Goal: Information Seeking & Learning: Learn about a topic

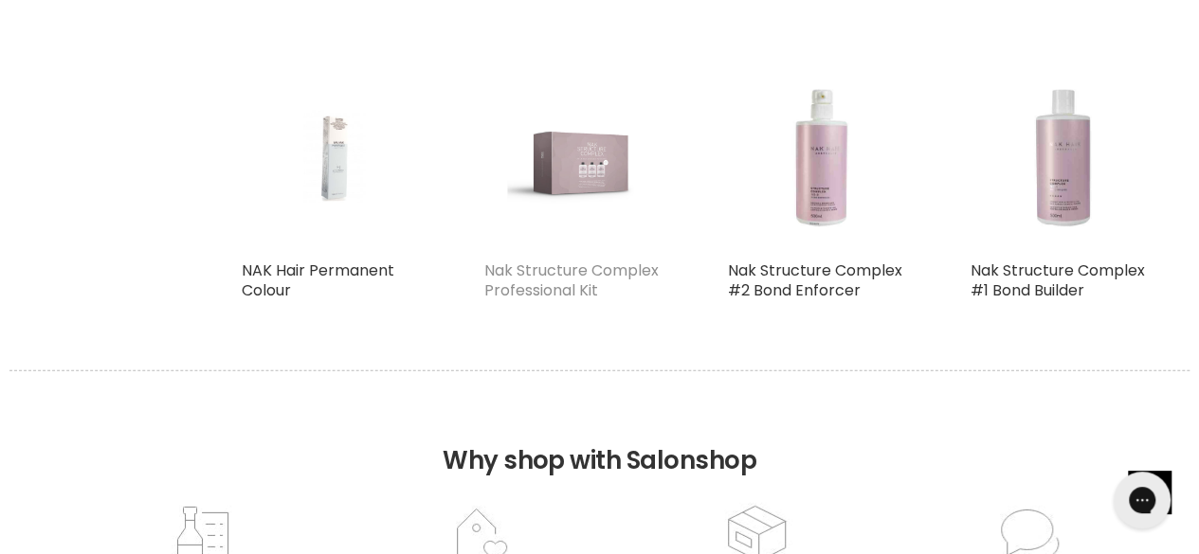
scroll to position [2420, 0]
click at [586, 297] on link "Nak Structure Complex Professional Kit" at bounding box center [571, 280] width 174 height 42
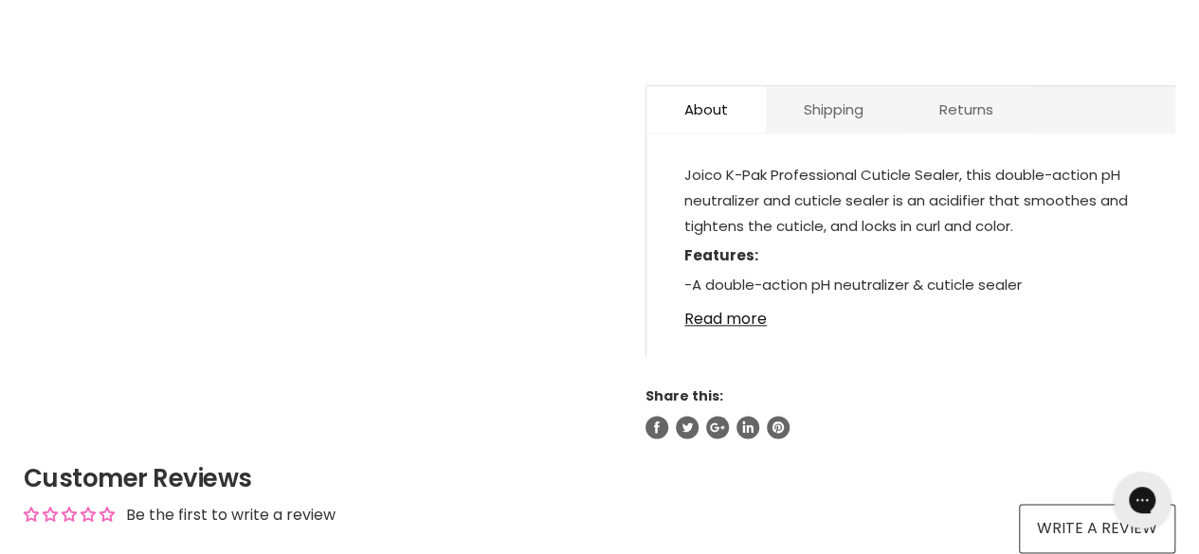
scroll to position [1018, 0]
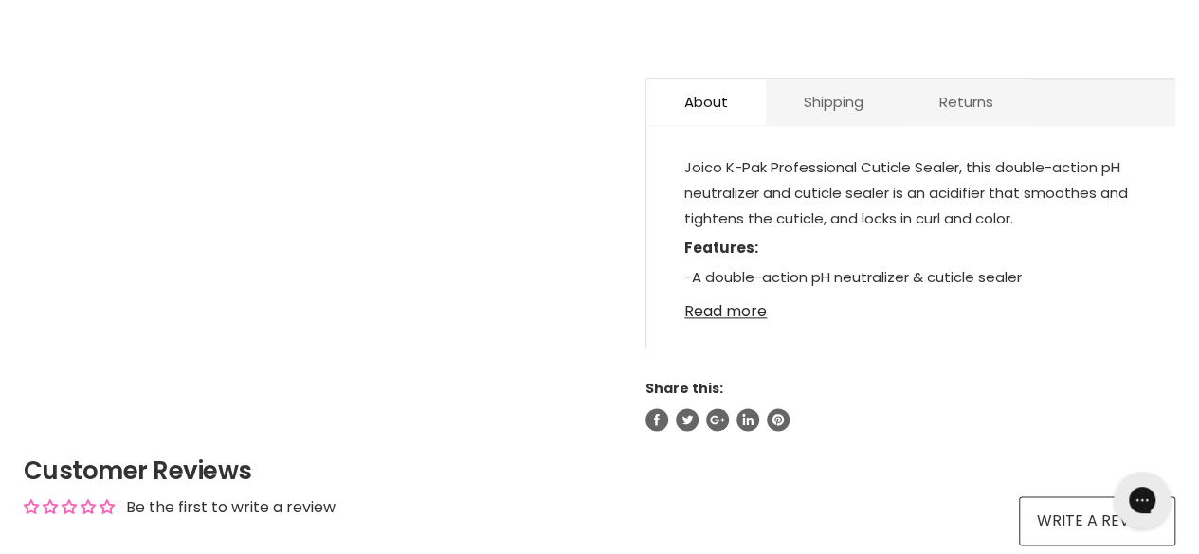
click at [728, 292] on link "Read more" at bounding box center [910, 306] width 453 height 28
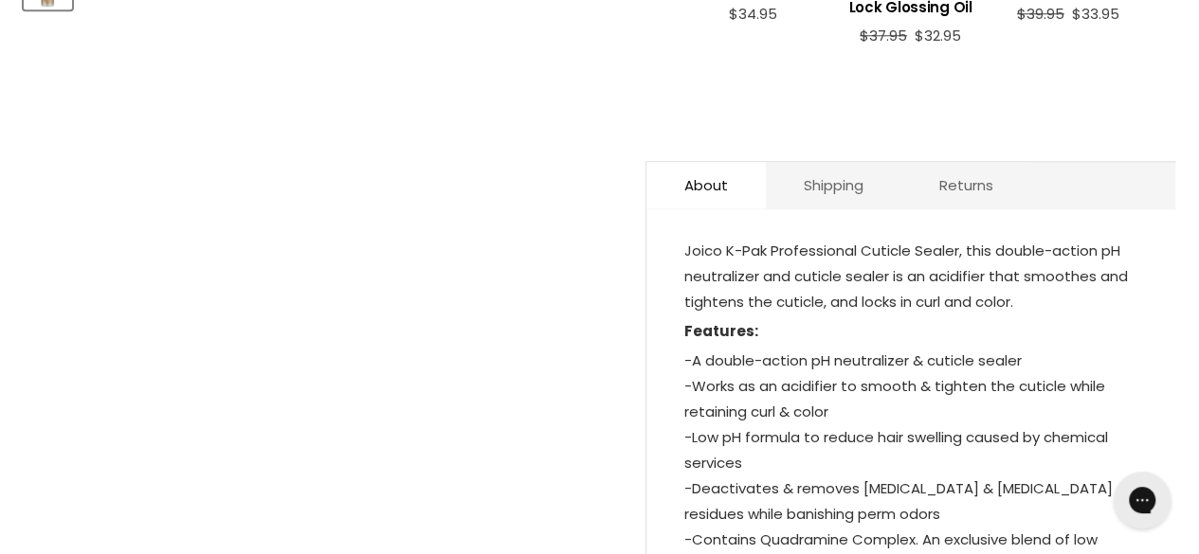
scroll to position [1049, 0]
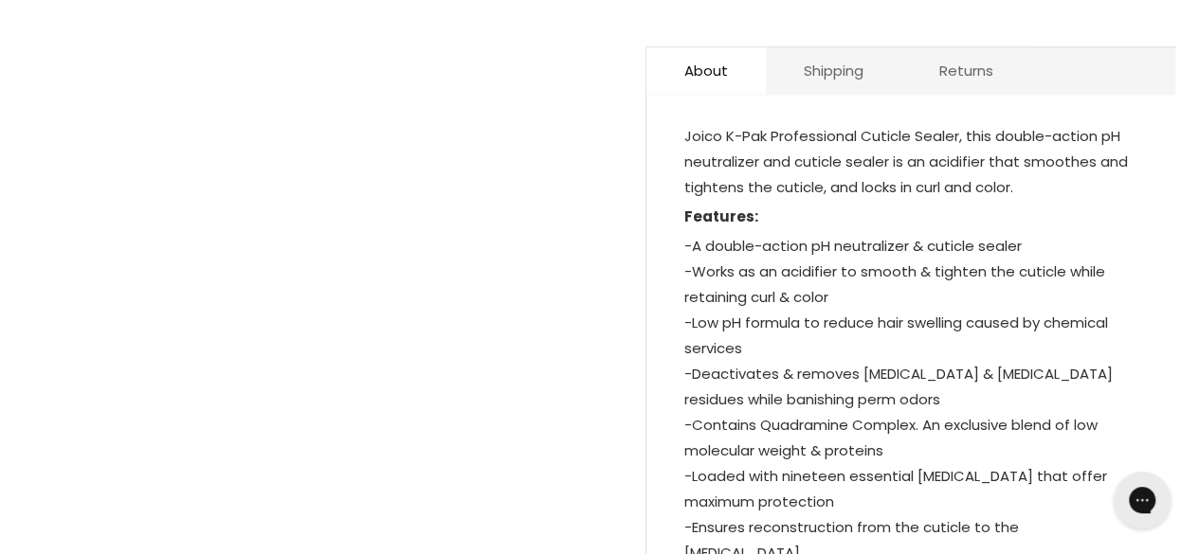
click at [711, 253] on p "-A double-action pH neutralizer & cuticle sealer -Works as an acidifier to smoo…" at bounding box center [910, 401] width 453 height 336
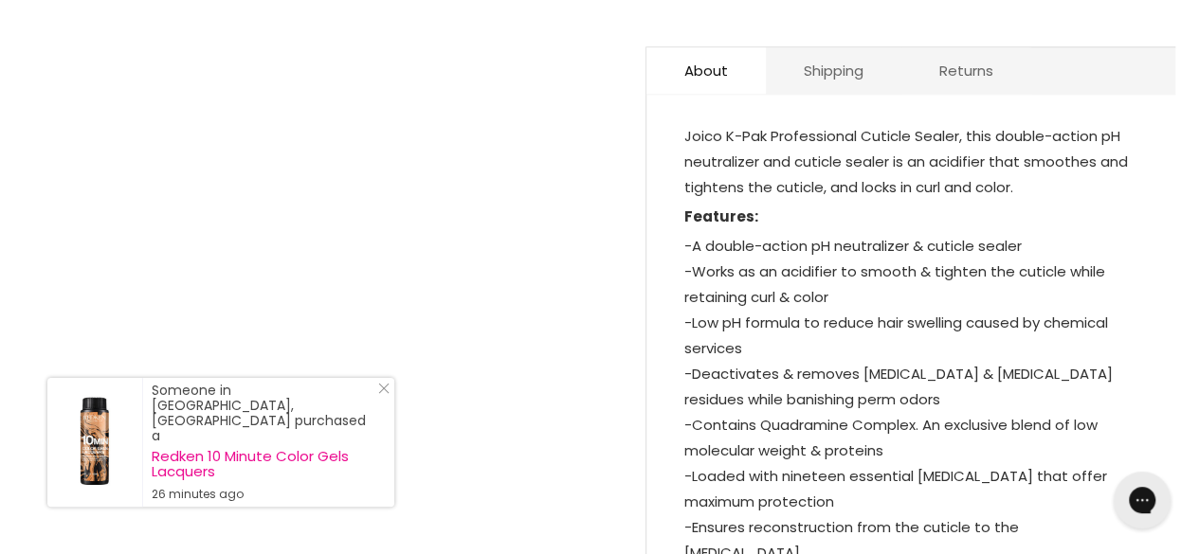
click at [711, 253] on p "-A double-action pH neutralizer & cuticle sealer -Works as an acidifier to smoo…" at bounding box center [910, 401] width 453 height 336
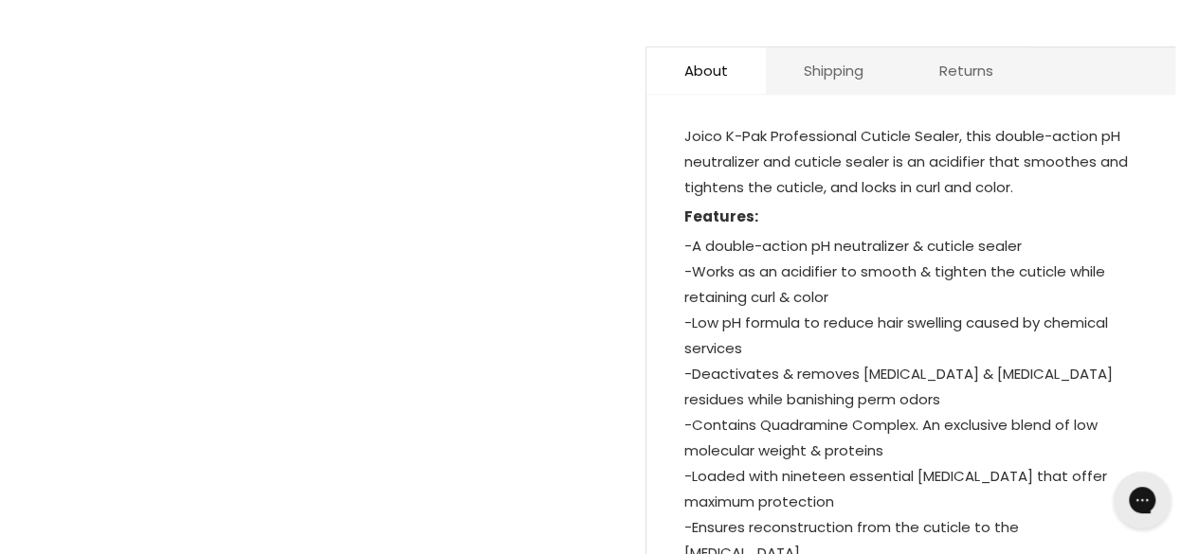
drag, startPoint x: 711, startPoint y: 253, endPoint x: 762, endPoint y: 490, distance: 242.3
click at [762, 490] on p "-A double-action pH neutralizer & cuticle sealer -Works as an acidifier to smoo…" at bounding box center [910, 401] width 453 height 336
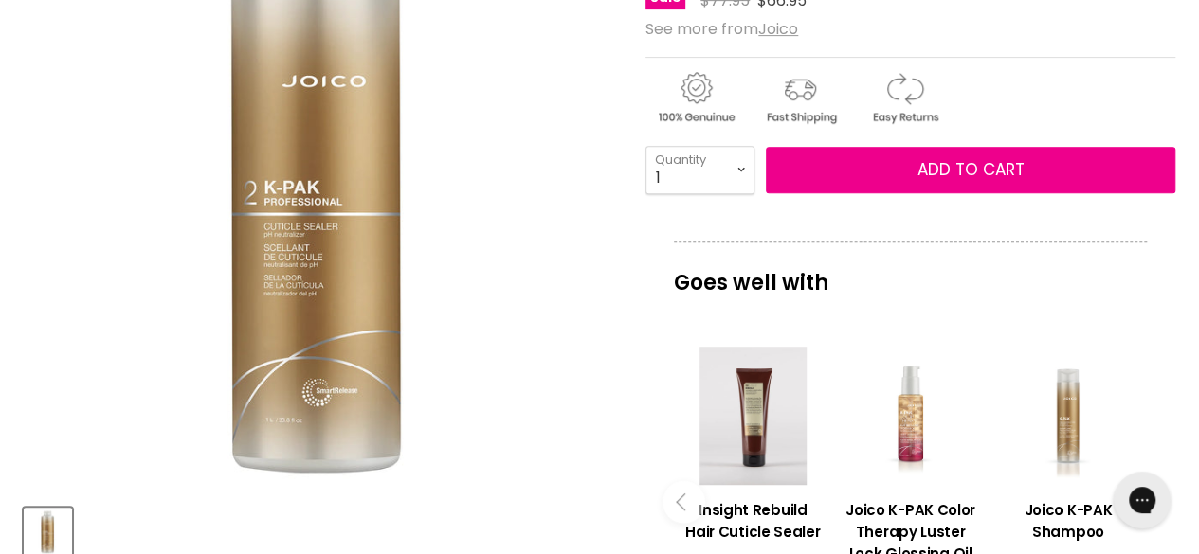
scroll to position [0, 0]
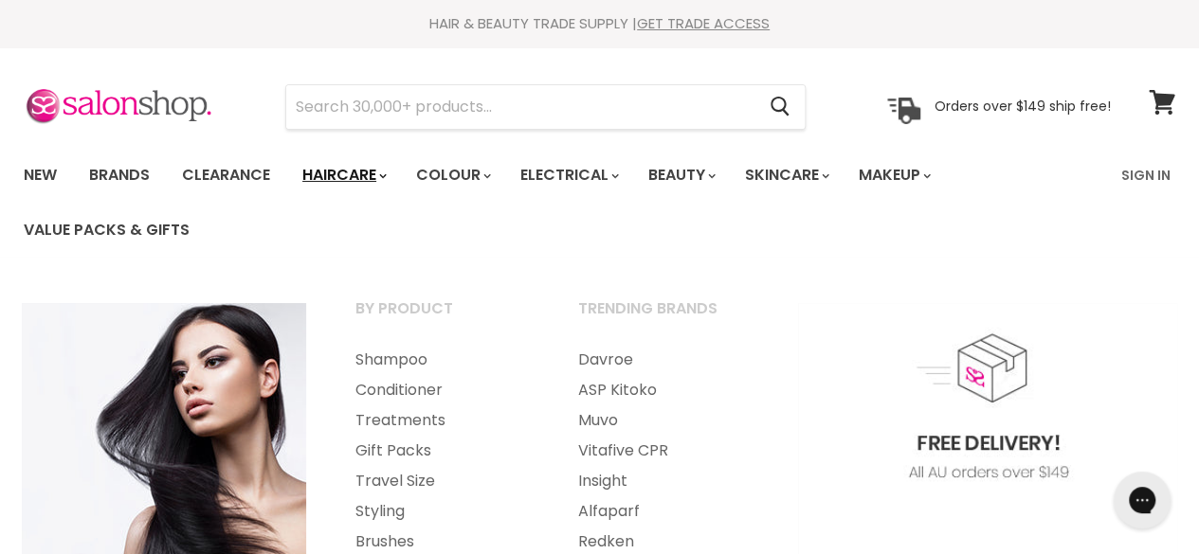
click at [346, 179] on link "Haircare" at bounding box center [343, 175] width 110 height 40
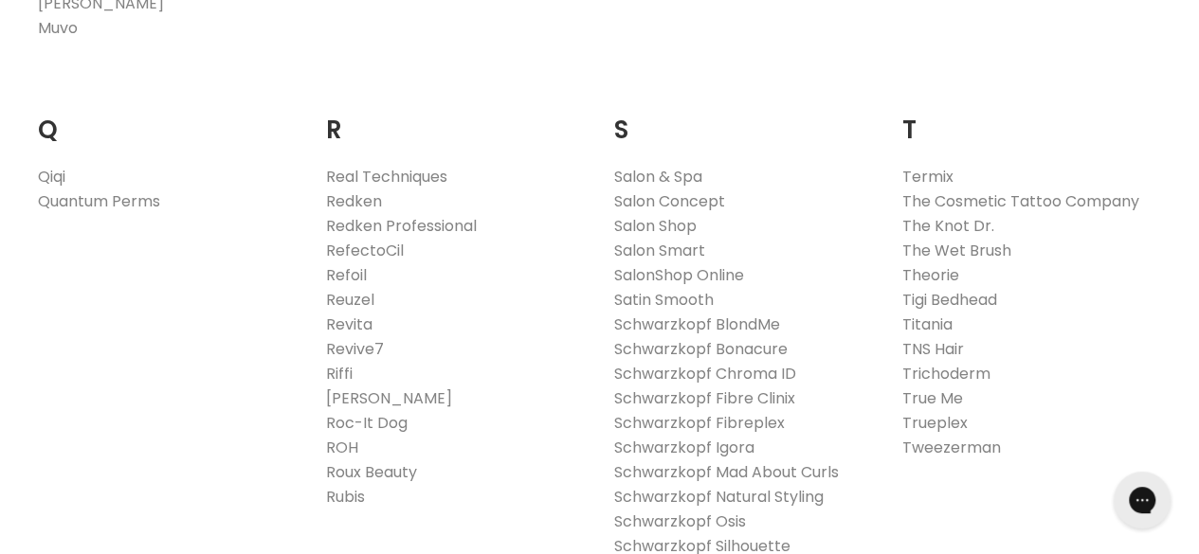
scroll to position [2930, 0]
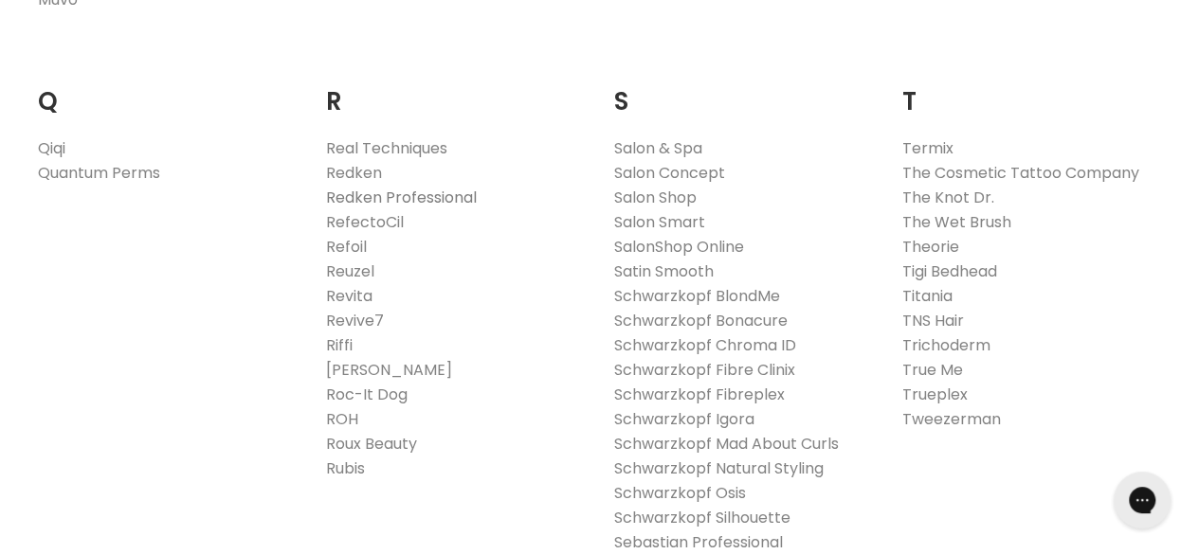
click at [363, 187] on link "Redken Professional" at bounding box center [401, 198] width 151 height 22
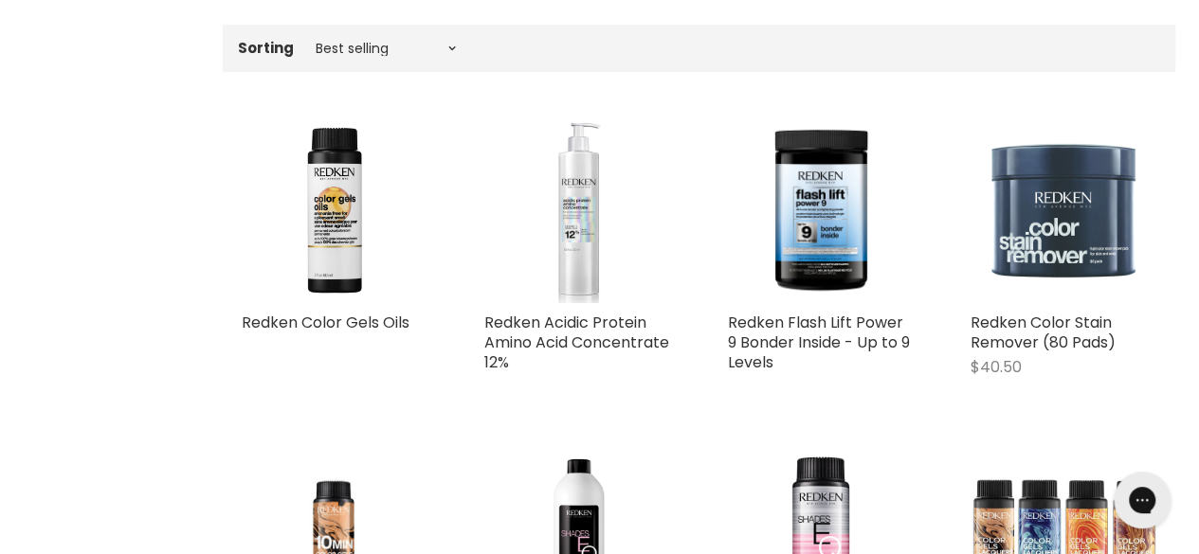
scroll to position [629, 0]
click at [494, 298] on img "Main content" at bounding box center [577, 210] width 186 height 186
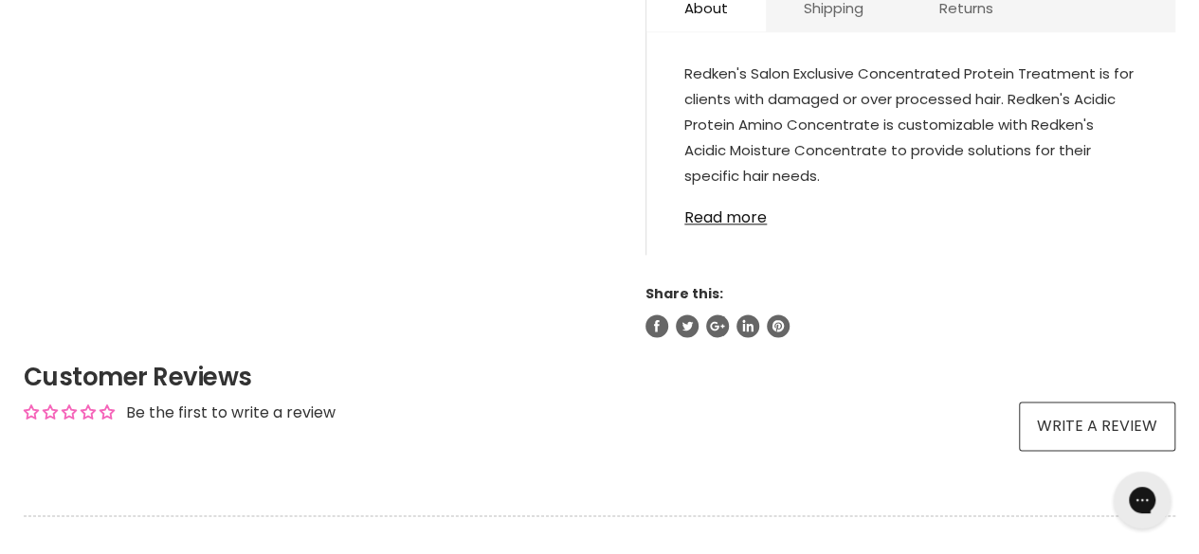
scroll to position [1141, 0]
click at [737, 212] on link "Read more" at bounding box center [910, 211] width 453 height 28
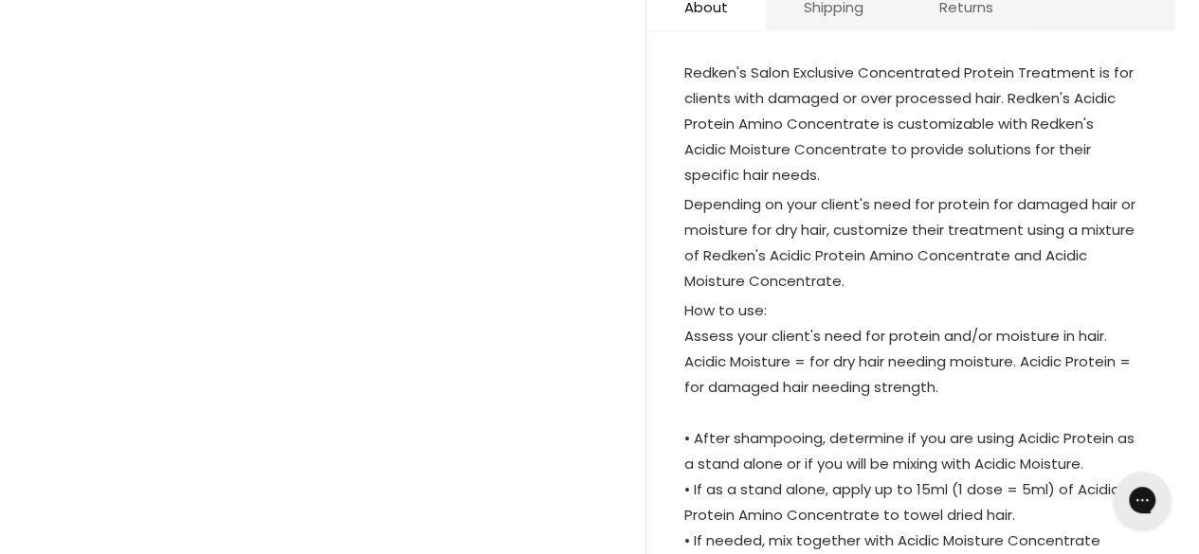
click at [728, 208] on p "Depending on your client's need for protein for damaged hair or moisture for dr…" at bounding box center [910, 244] width 453 height 106
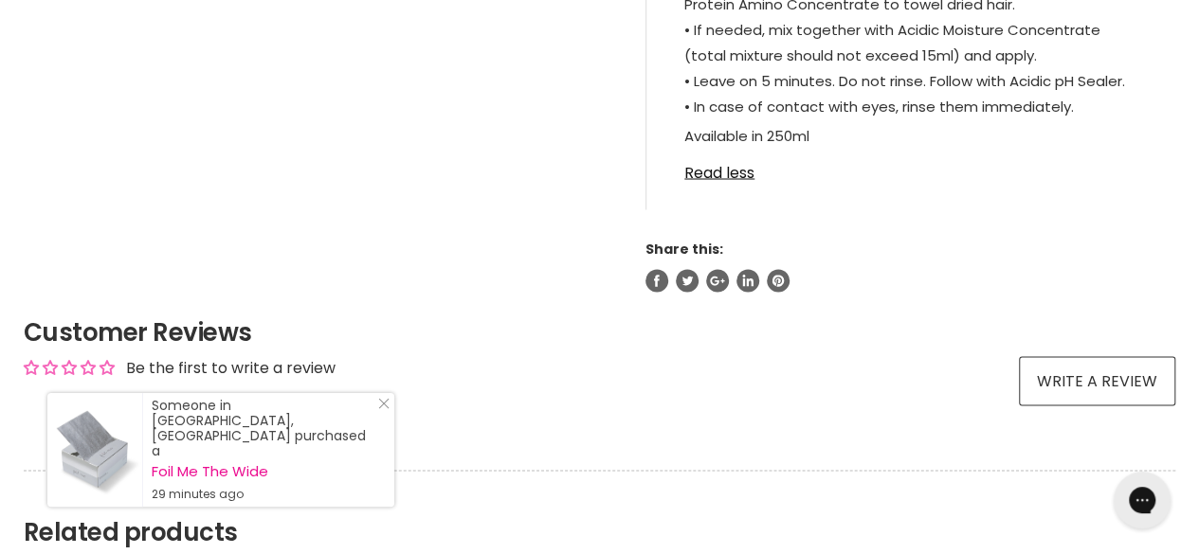
scroll to position [2146, 0]
